Goal: Task Accomplishment & Management: Use online tool/utility

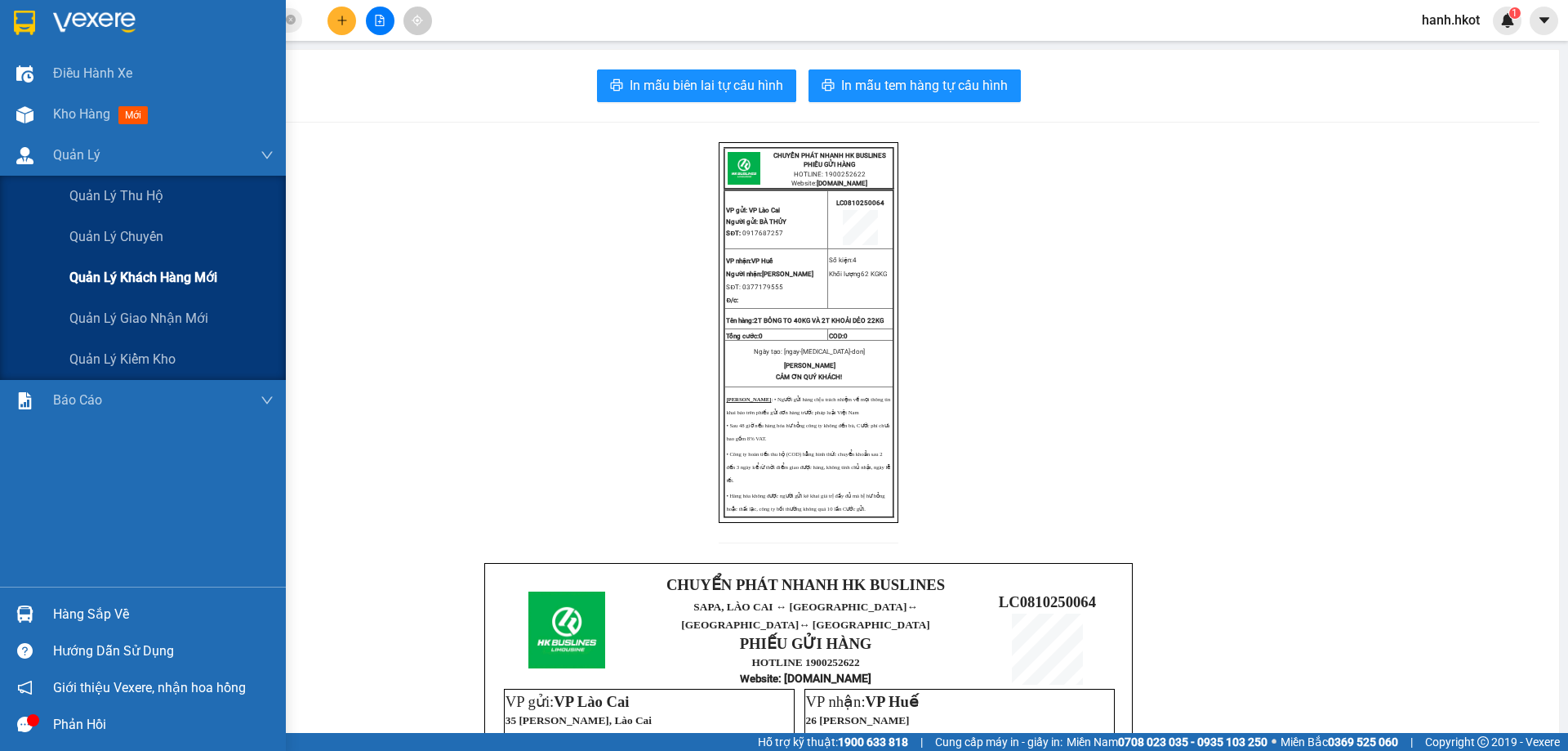
scroll to position [468, 0]
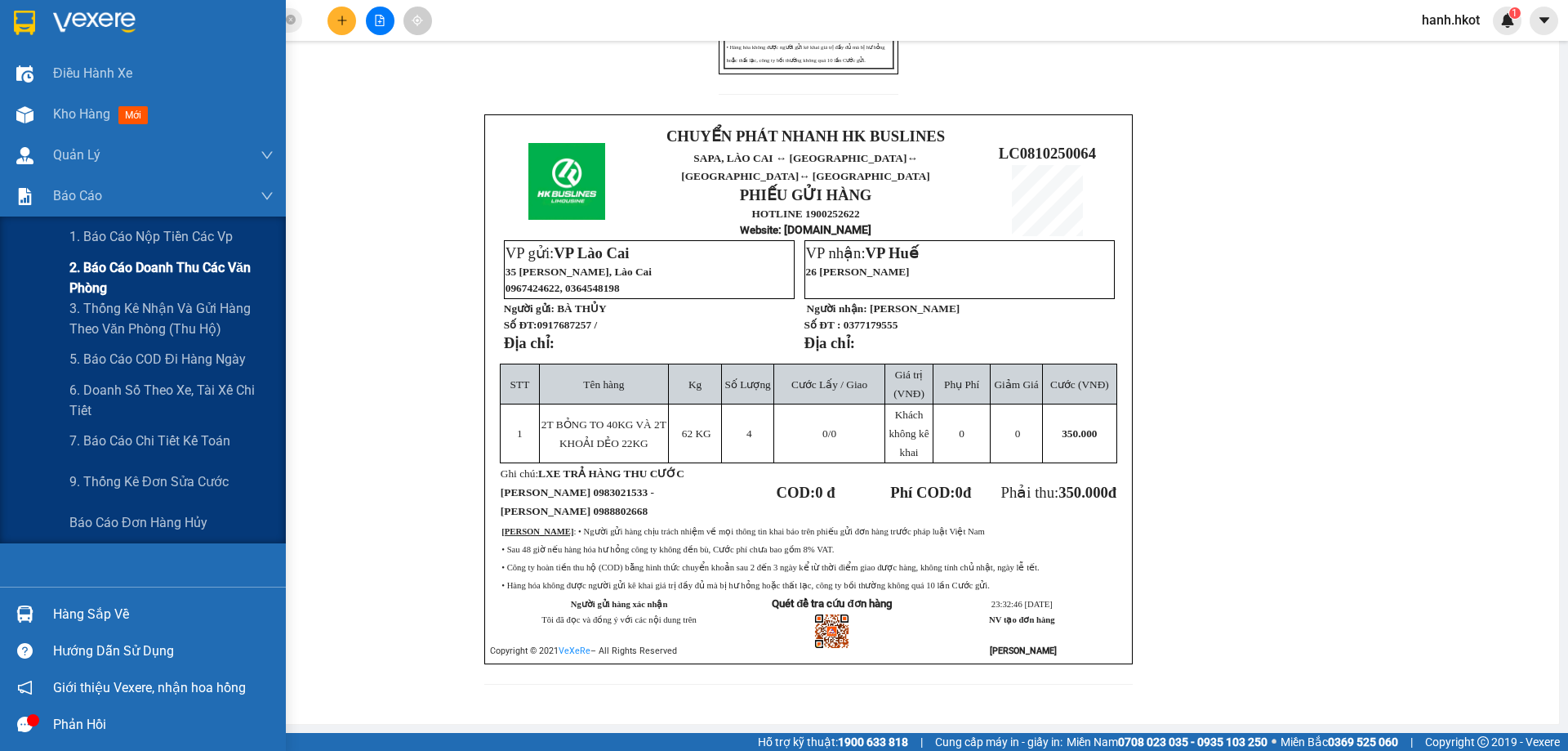
click at [120, 277] on span "2. Báo cáo doanh thu các văn phòng" at bounding box center [172, 277] width 204 height 41
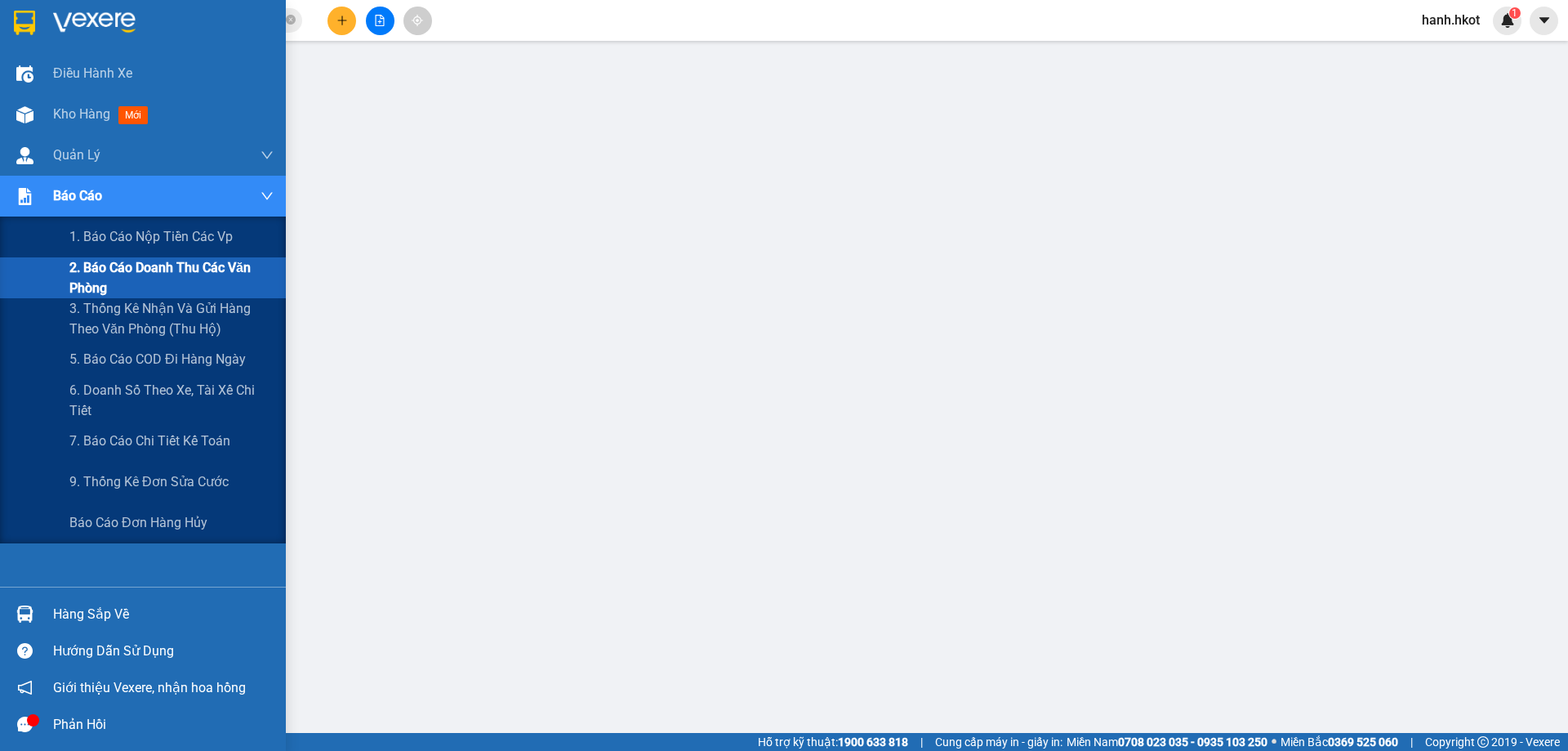
scroll to position [60, 0]
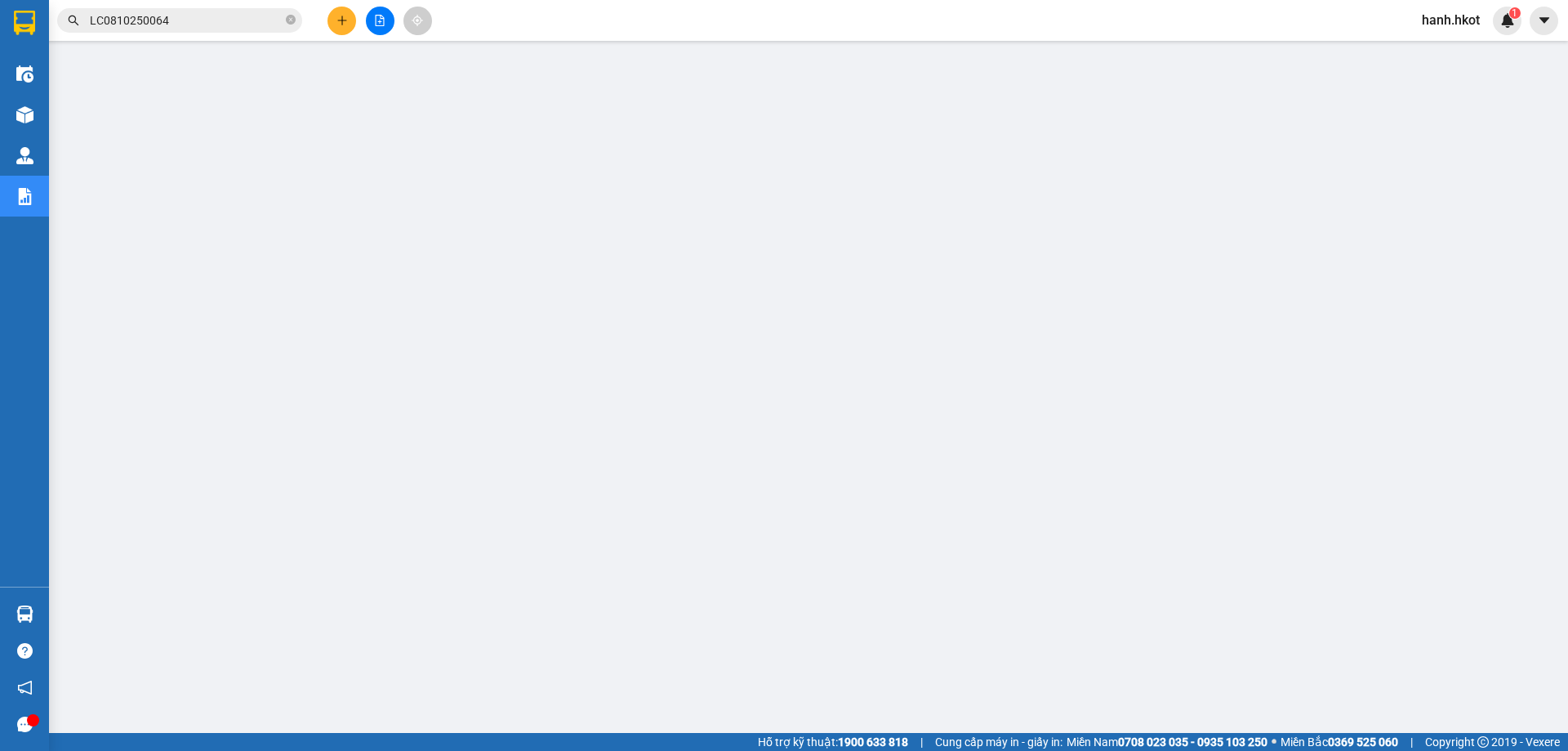
click at [152, 15] on input "LC0810250064" at bounding box center [186, 20] width 193 height 18
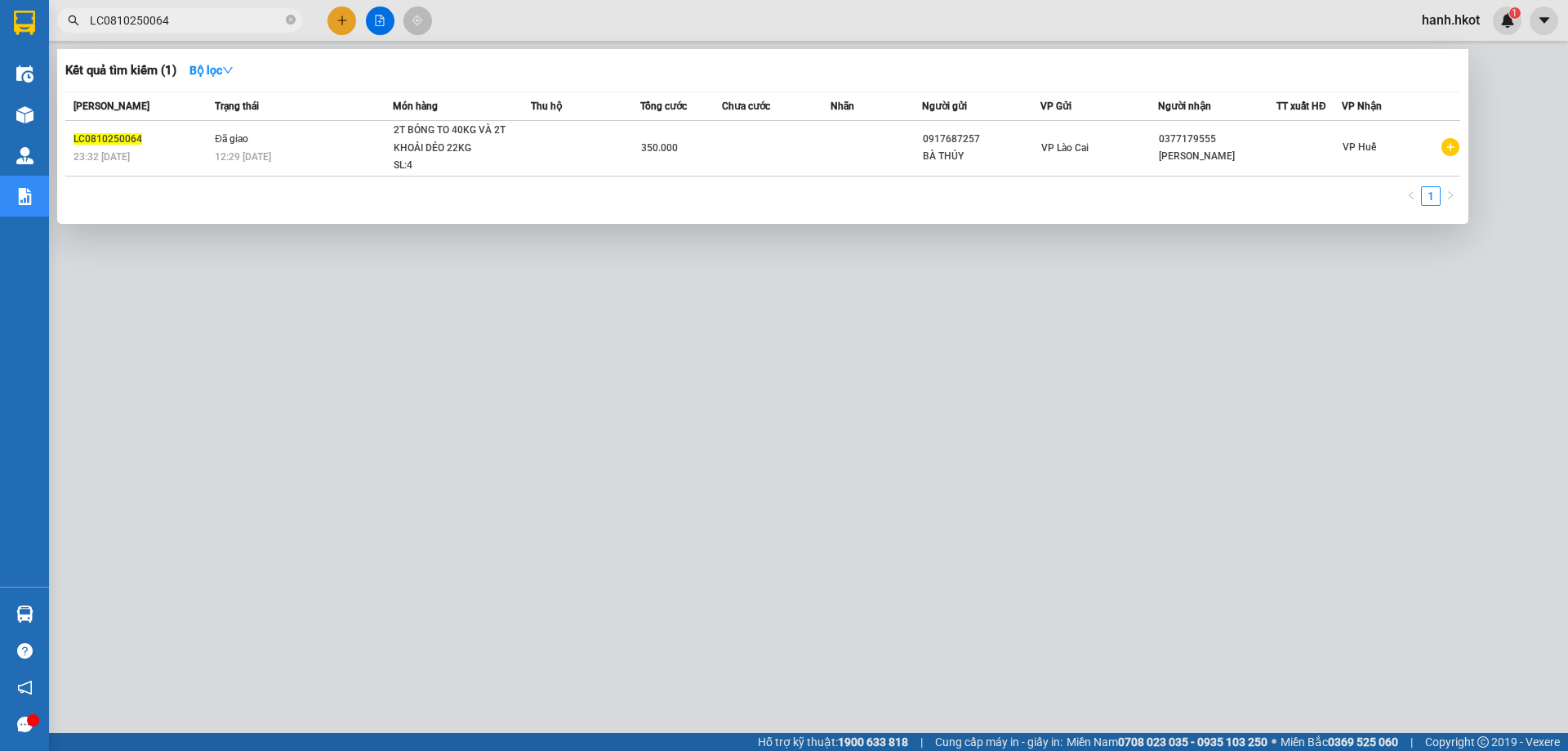
click at [152, 15] on input "LC0810250064" at bounding box center [186, 20] width 193 height 18
paste input "HUE1510250050"
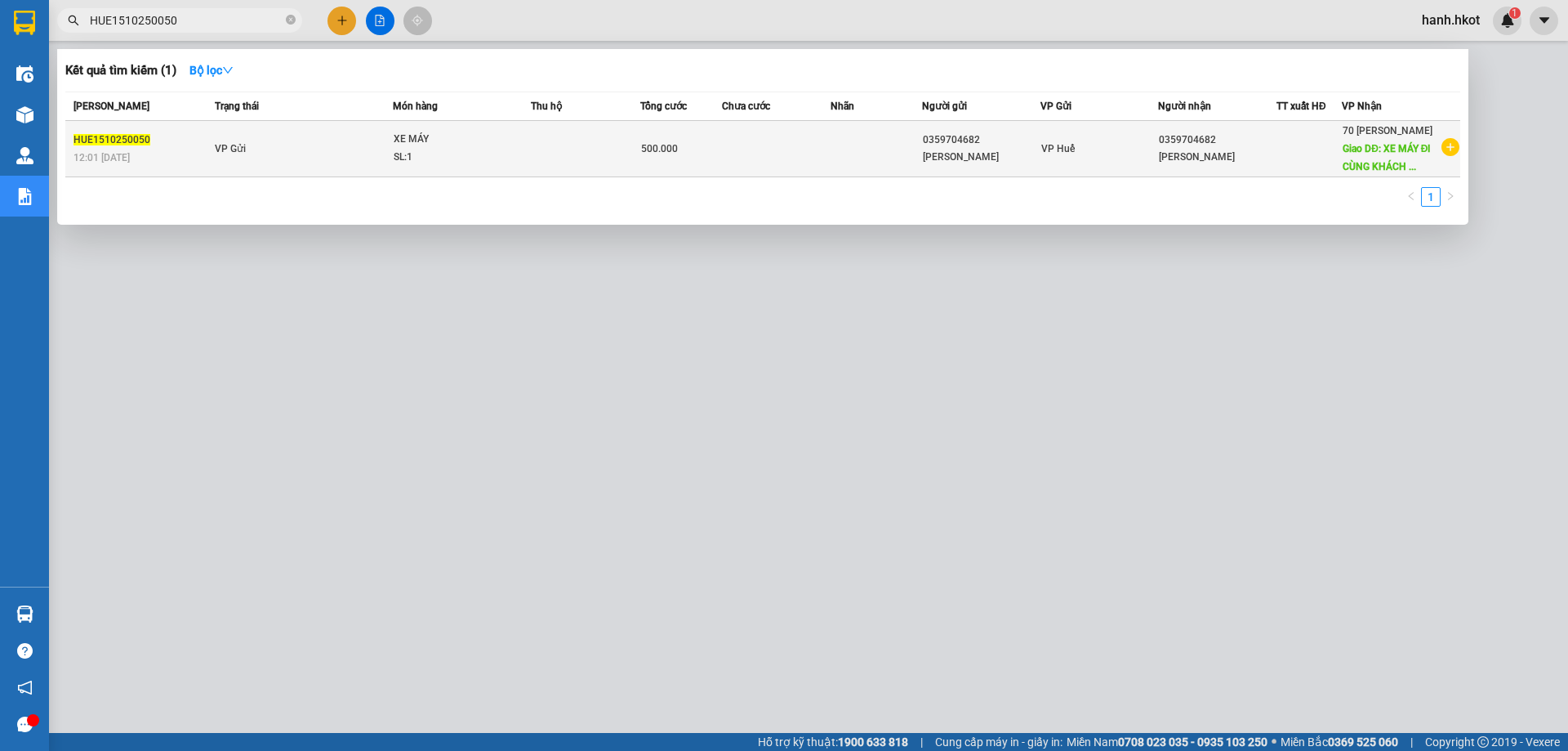
type input "HUE1510250050"
click at [525, 147] on span "XE MÁY SL: 1" at bounding box center [462, 148] width 137 height 35
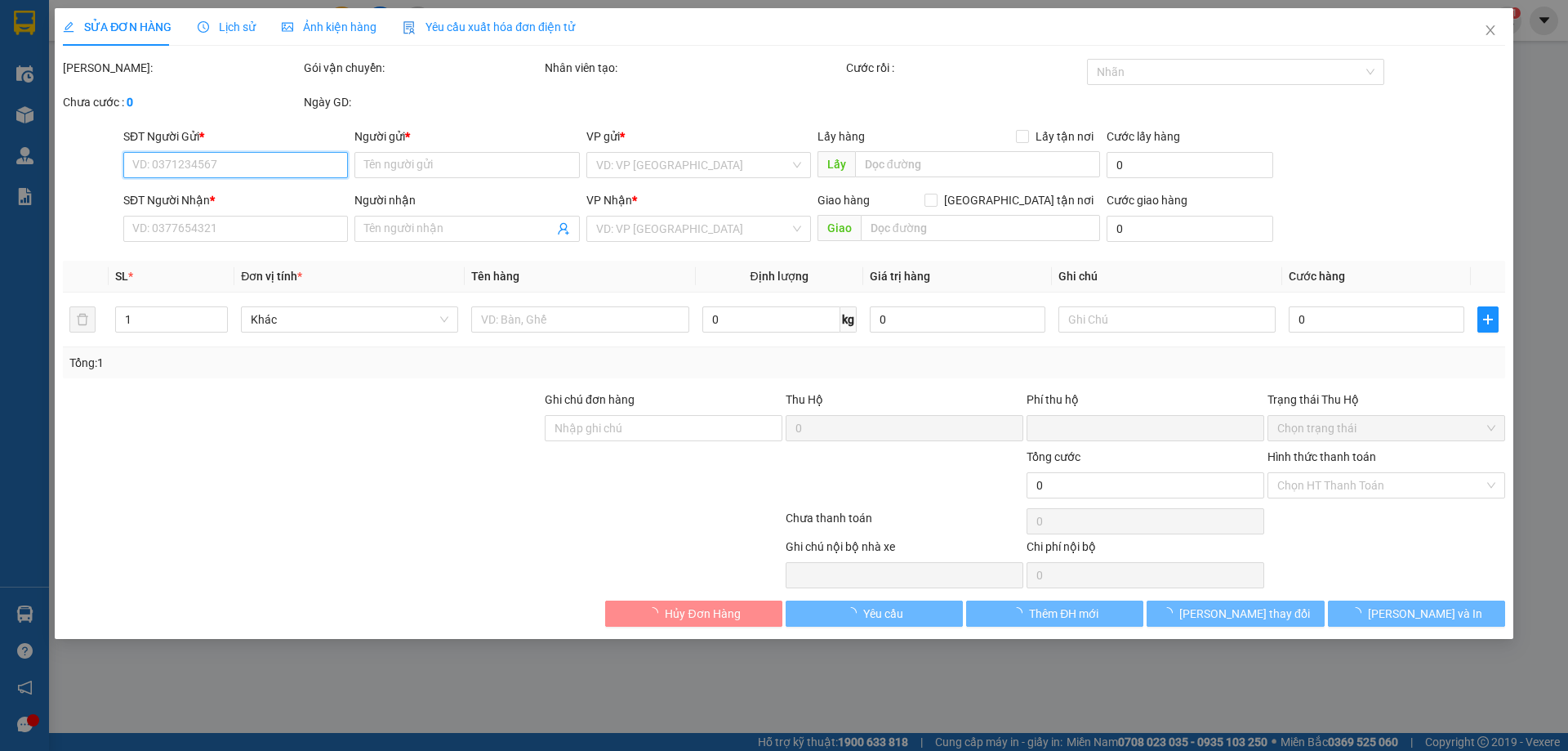
type input "0359704682"
type input "[PERSON_NAME]"
type input "0359704682"
type input "[PERSON_NAME]"
type input "XE MÁY ĐI CÙNG KHÁCH CODE VÉ G5VJ46 - KHÁCH XUỐNG GO [GEOGRAPHIC_DATA]"
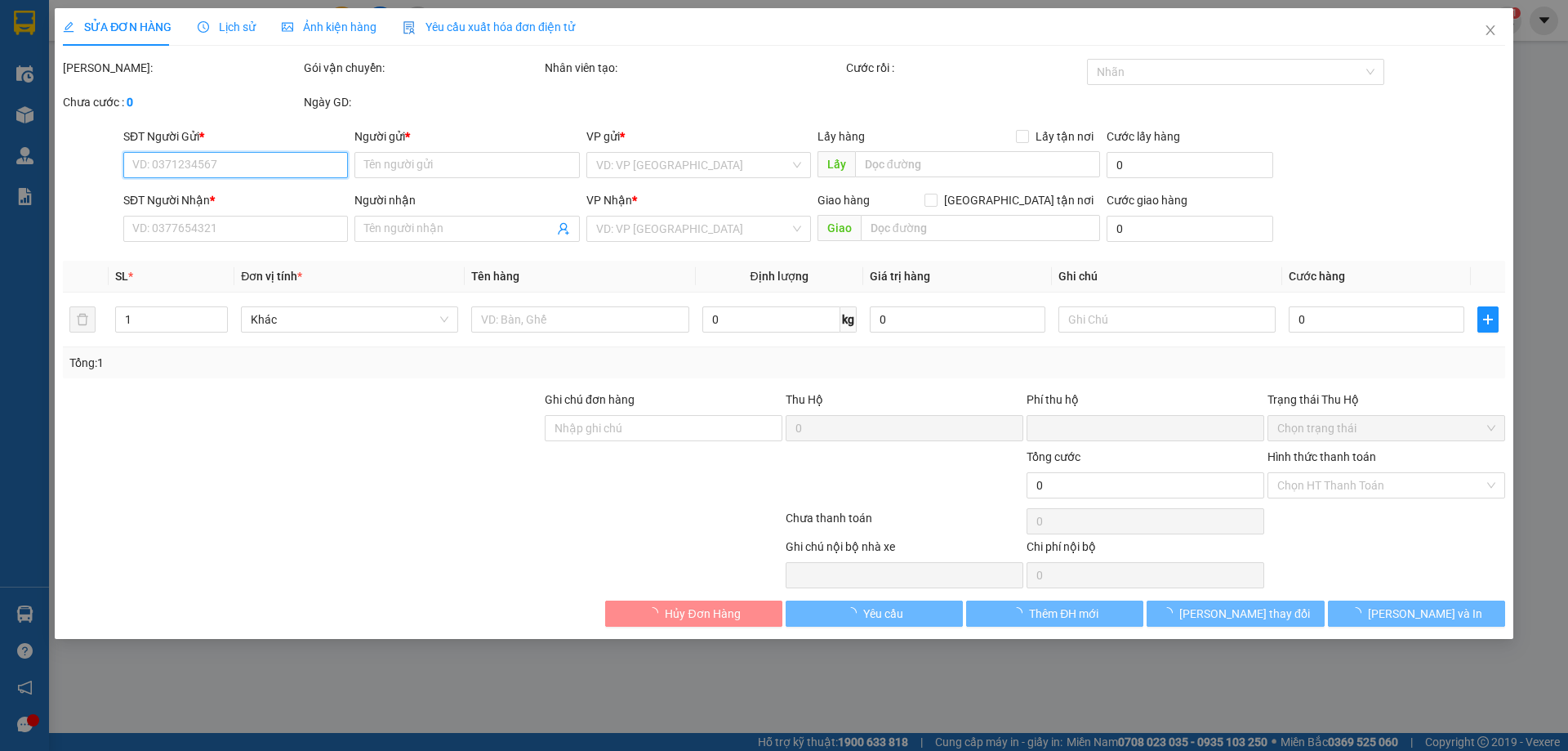
type input "0"
type input "500.000"
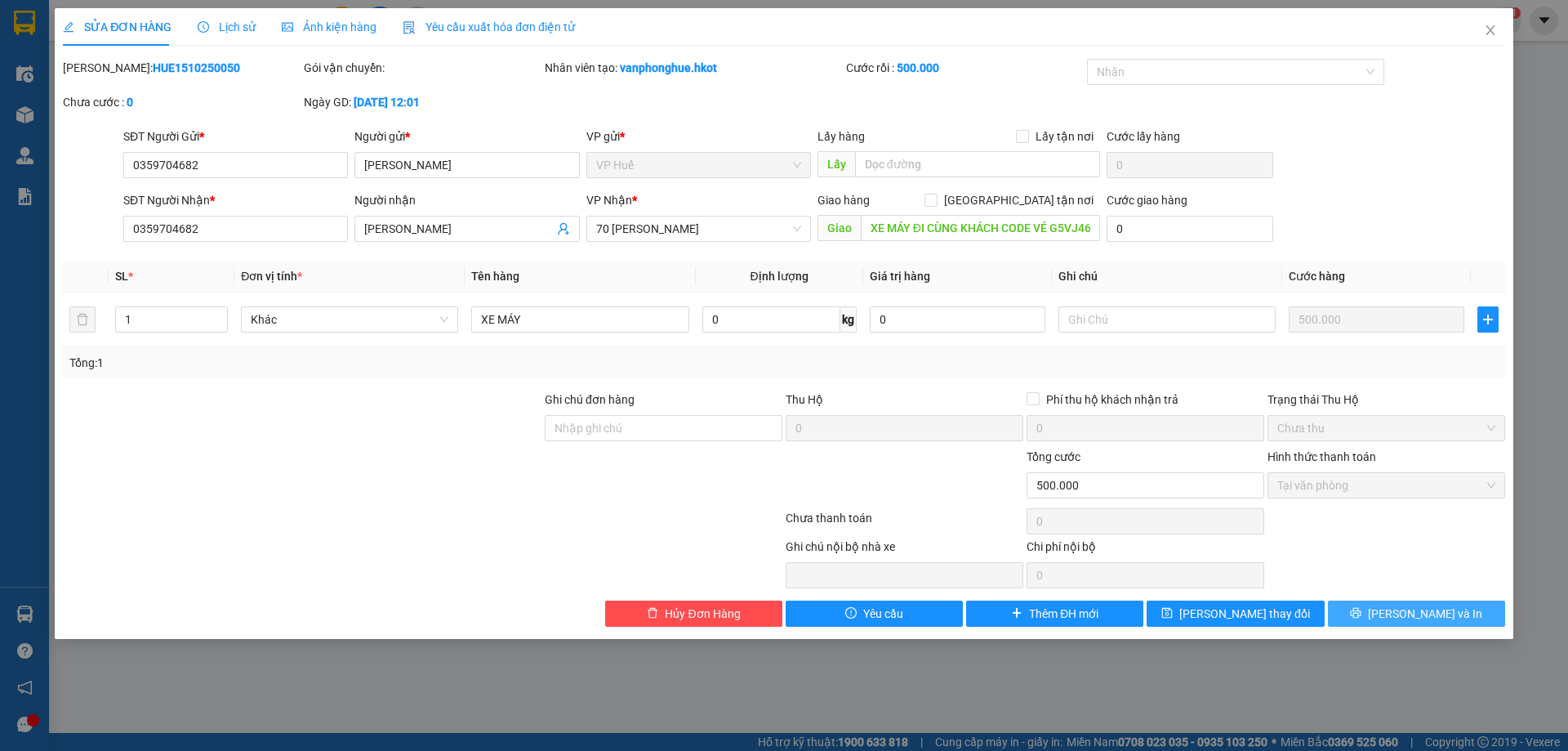
click at [1399, 616] on button "[PERSON_NAME] và In" at bounding box center [1417, 613] width 178 height 26
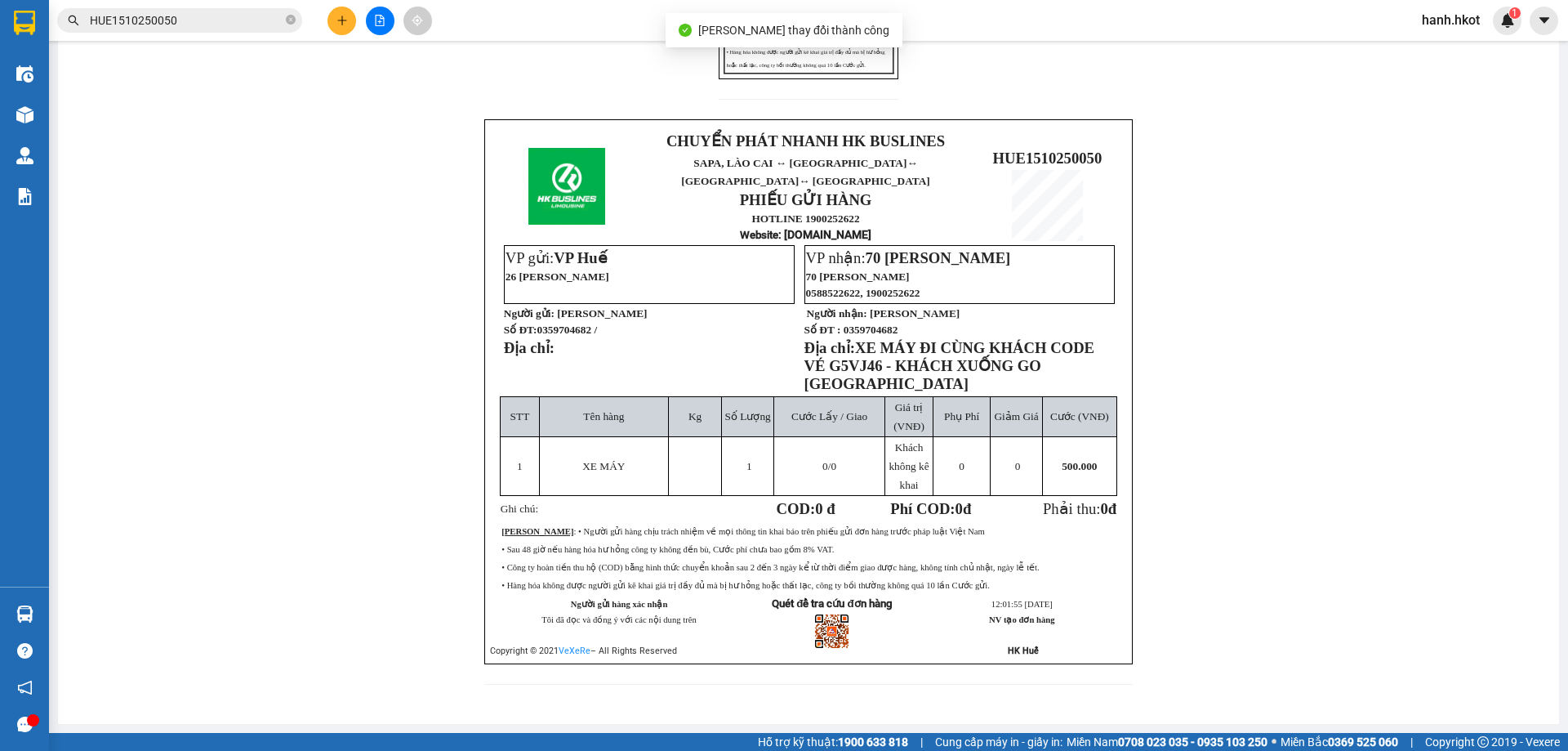
scroll to position [496, 0]
